Goal: Find specific page/section: Find specific page/section

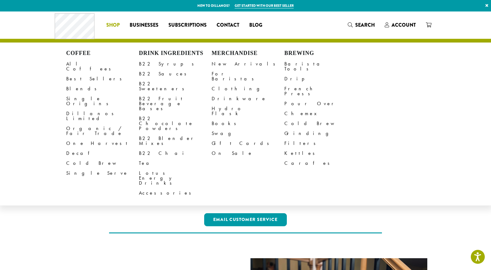
click at [117, 24] on span "Shop" at bounding box center [112, 25] width 13 height 8
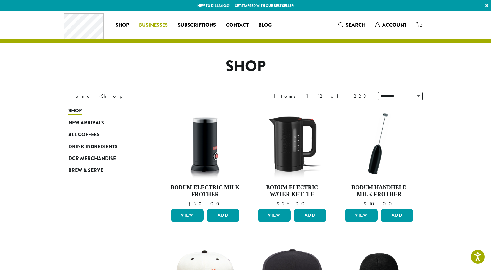
click at [153, 23] on span "Businesses" at bounding box center [153, 25] width 29 height 8
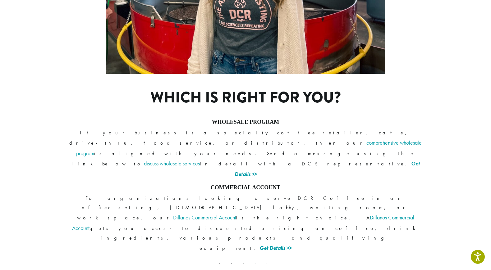
scroll to position [454, 0]
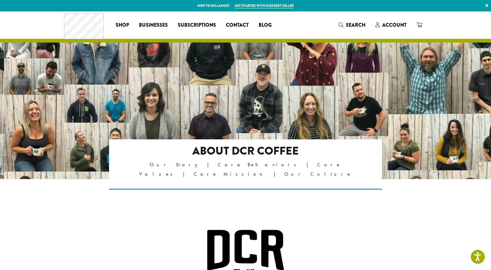
drag, startPoint x: 280, startPoint y: 179, endPoint x: 247, endPoint y: 77, distance: 107.6
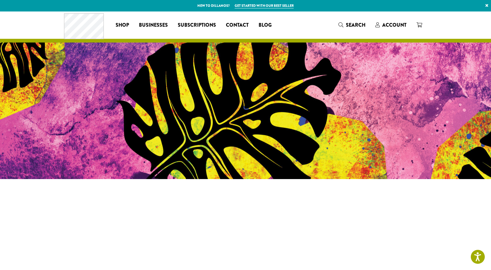
scroll to position [62, 0]
